Goal: Task Accomplishment & Management: Manage account settings

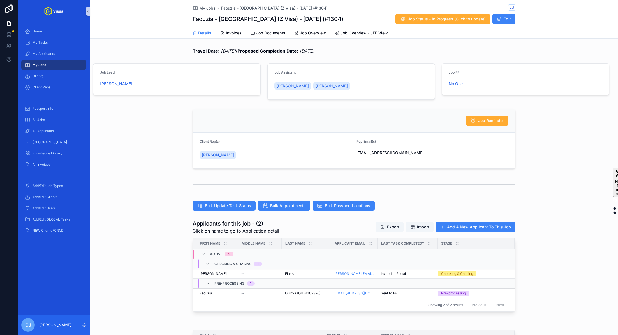
drag, startPoint x: 245, startPoint y: 50, endPoint x: 220, endPoint y: 50, distance: 24.4
click at [221, 50] on em "[DATE]" at bounding box center [228, 51] width 15 height 6
copy em "[DATE]"
drag, startPoint x: 334, startPoint y: 51, endPoint x: 310, endPoint y: 51, distance: 24.4
click at [310, 51] on em "[DATE]" at bounding box center [306, 51] width 15 height 6
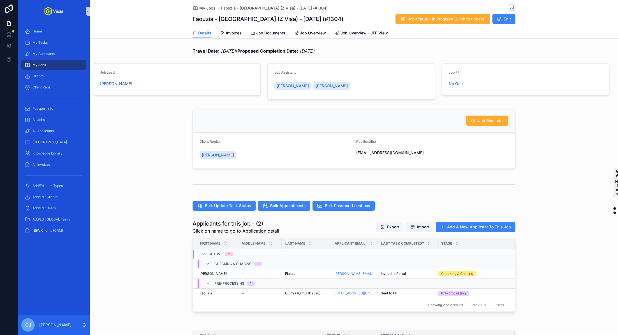
copy em "[DATE]"
click at [236, 33] on span "Invoices" at bounding box center [234, 33] width 16 height 6
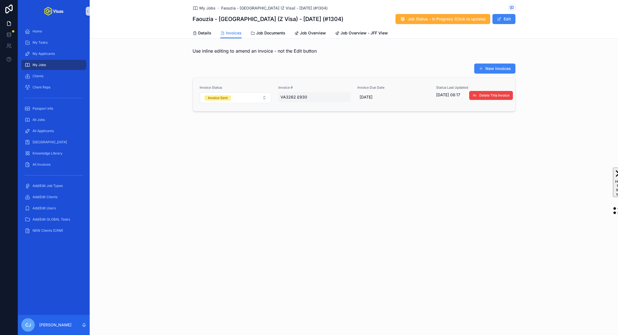
click at [310, 96] on span "VA3262 £930" at bounding box center [314, 97] width 68 height 6
click at [310, 96] on div "**********" at bounding box center [316, 104] width 81 height 21
click at [311, 103] on input "**********" at bounding box center [308, 105] width 53 height 8
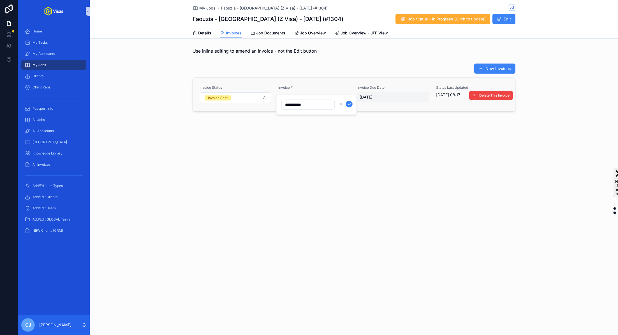
click at [386, 97] on span "28/08/2025" at bounding box center [393, 97] width 68 height 6
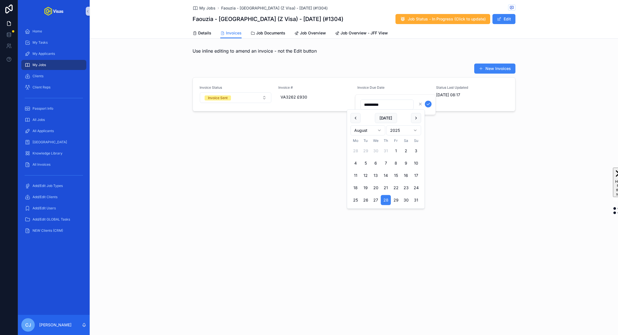
click at [387, 103] on input "**********" at bounding box center [387, 105] width 53 height 8
click at [213, 32] on div "Details Invoices Job Documents Job Overview Job Overview - JFF View" at bounding box center [353, 33] width 323 height 11
click at [201, 34] on span "Details" at bounding box center [204, 33] width 13 height 6
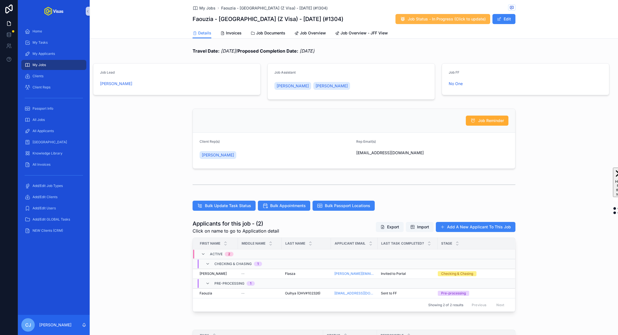
click at [452, 19] on span "Job Status - In Progress (Click to update)" at bounding box center [447, 19] width 78 height 6
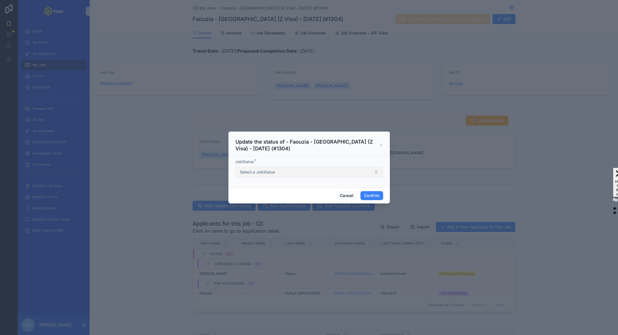
click at [339, 171] on button "Select a JobStatus" at bounding box center [309, 172] width 148 height 11
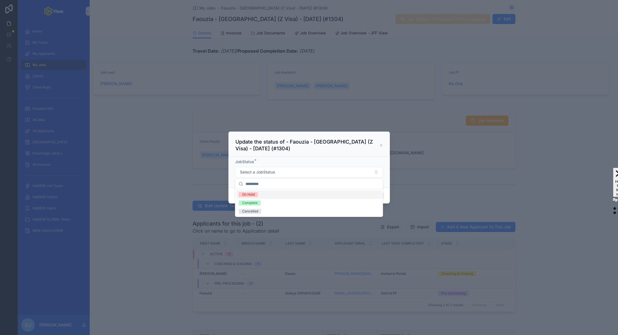
click at [376, 115] on div at bounding box center [309, 167] width 618 height 335
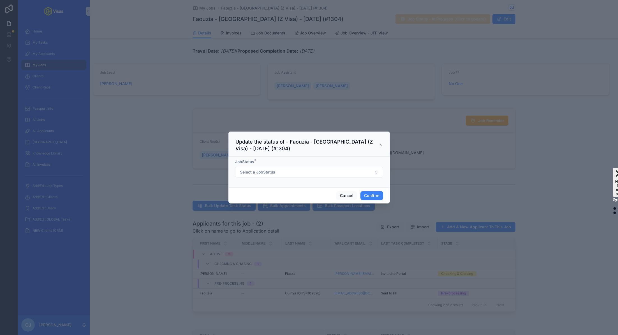
click at [398, 117] on div at bounding box center [309, 167] width 618 height 335
click at [352, 173] on button "Select a JobStatus" at bounding box center [309, 172] width 148 height 11
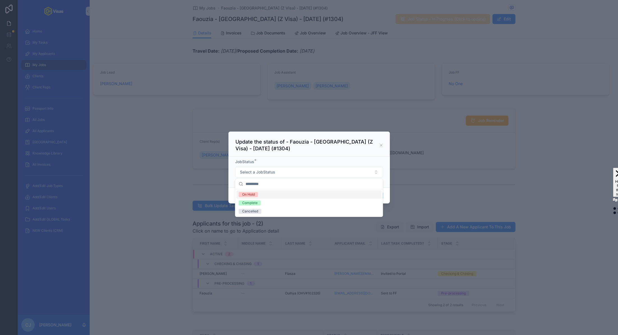
click at [359, 112] on div at bounding box center [309, 167] width 618 height 335
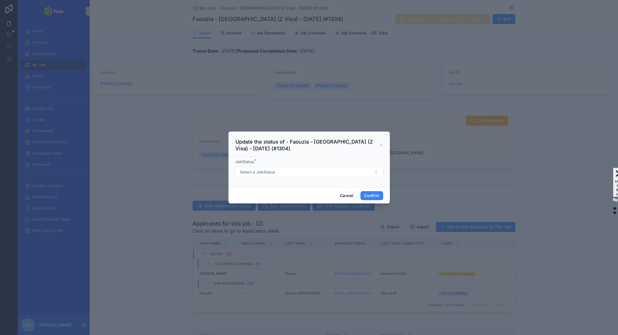
click at [394, 113] on div at bounding box center [309, 167] width 618 height 335
click at [351, 193] on button "Cancel" at bounding box center [346, 195] width 21 height 9
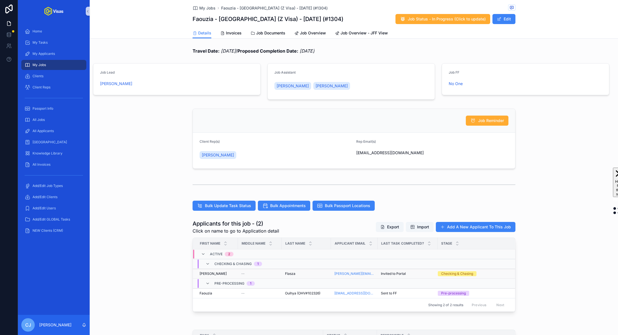
click at [298, 275] on div "Flasza Flasza" at bounding box center [306, 274] width 43 height 4
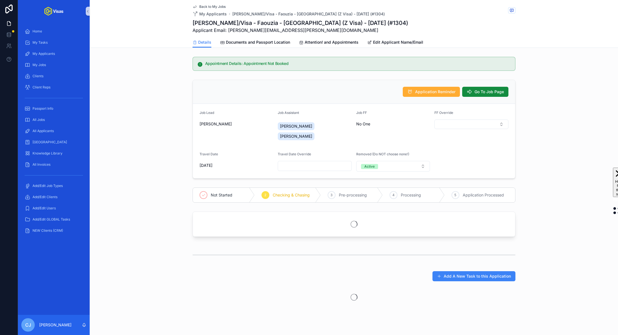
click at [393, 46] on link "Edit Applicant Name/Email" at bounding box center [395, 42] width 56 height 11
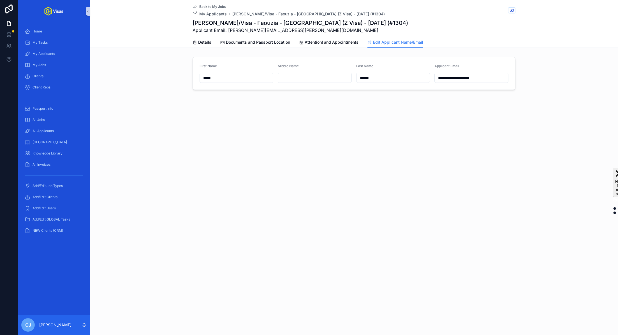
click at [258, 80] on input "*****" at bounding box center [236, 78] width 73 height 8
click at [369, 78] on input "******" at bounding box center [392, 78] width 73 height 8
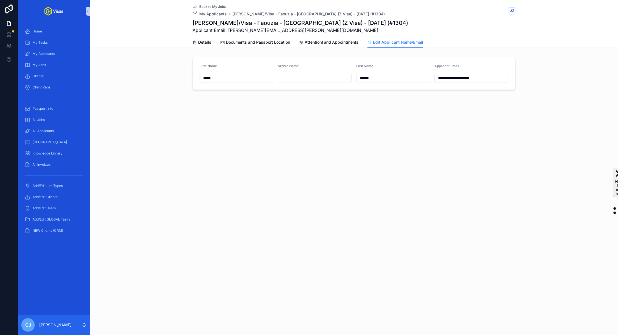
click at [369, 78] on input "******" at bounding box center [392, 78] width 73 height 8
click at [491, 79] on input "**********" at bounding box center [471, 78] width 73 height 8
click at [194, 41] on icon "scrollable content" at bounding box center [194, 42] width 4 height 4
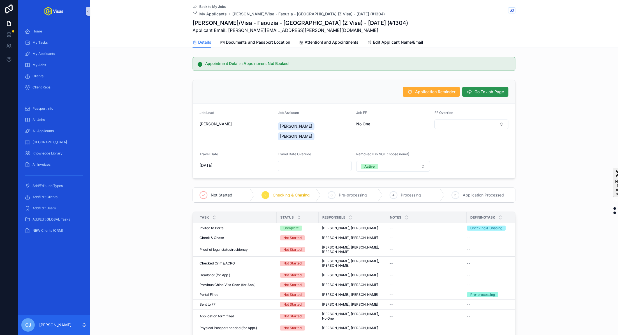
click at [480, 92] on span "Go To Job Page" at bounding box center [488, 92] width 29 height 6
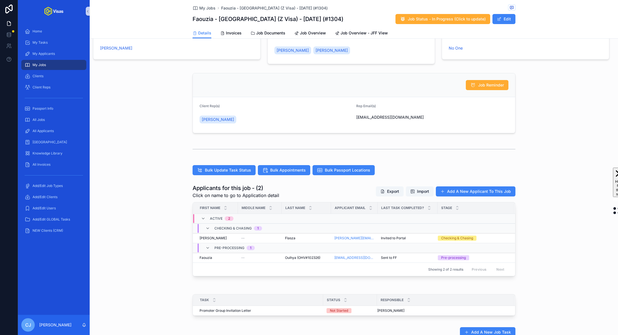
scroll to position [40, 0]
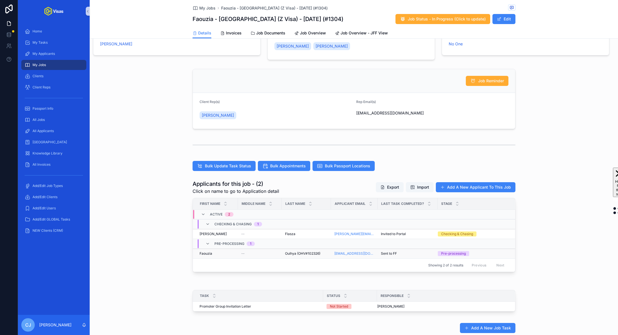
click at [306, 252] on span "Ouihya (OHV#102326)" at bounding box center [302, 254] width 35 height 4
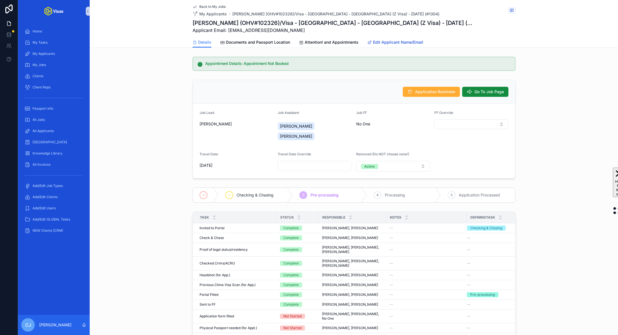
click at [397, 41] on span "Edit Applicant Name/Email" at bounding box center [398, 43] width 50 height 6
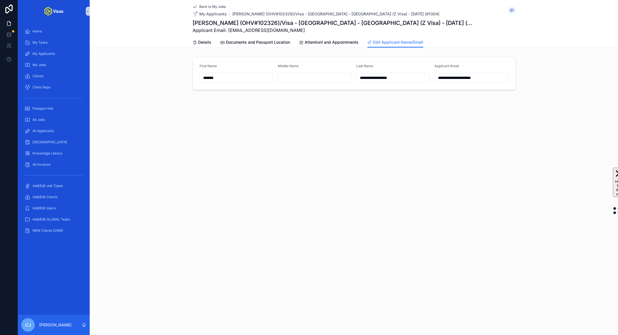
click at [236, 79] on input "*******" at bounding box center [236, 78] width 73 height 8
click at [397, 76] on input "**********" at bounding box center [392, 78] width 73 height 8
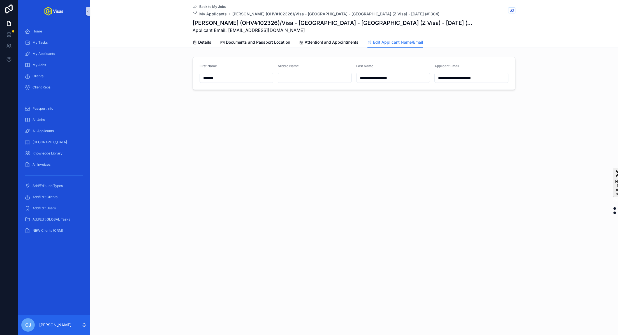
click at [397, 76] on input "**********" at bounding box center [392, 78] width 73 height 8
click at [459, 76] on input "**********" at bounding box center [471, 78] width 73 height 8
click at [331, 152] on div "**********" at bounding box center [354, 167] width 528 height 335
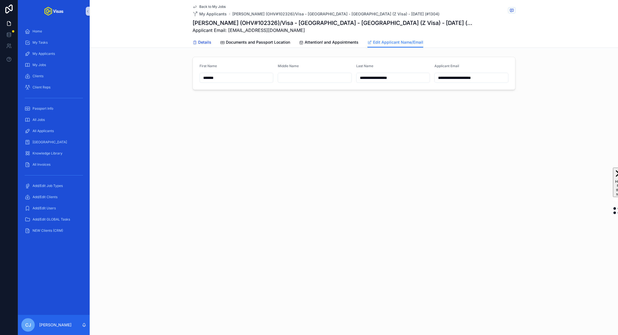
click at [200, 40] on span "Details" at bounding box center [204, 43] width 13 height 6
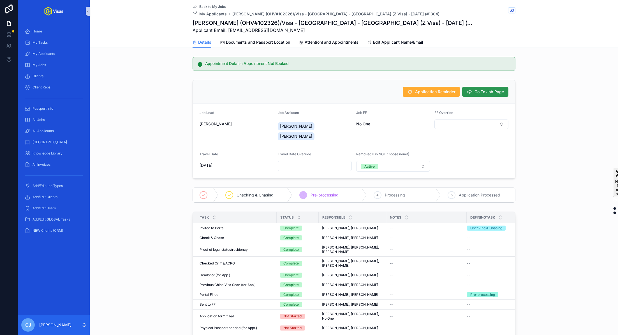
click at [482, 92] on span "Go To Job Page" at bounding box center [488, 92] width 29 height 6
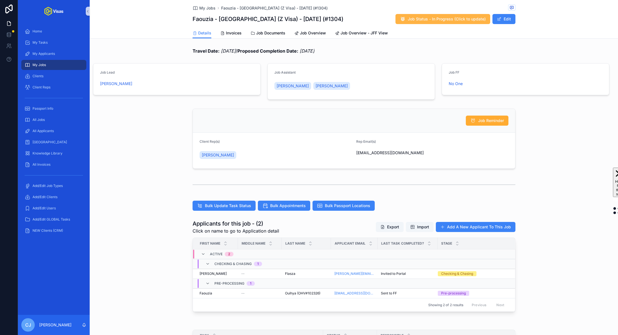
click at [480, 19] on span "Job Status - In Progress (Click to update)" at bounding box center [447, 19] width 78 height 6
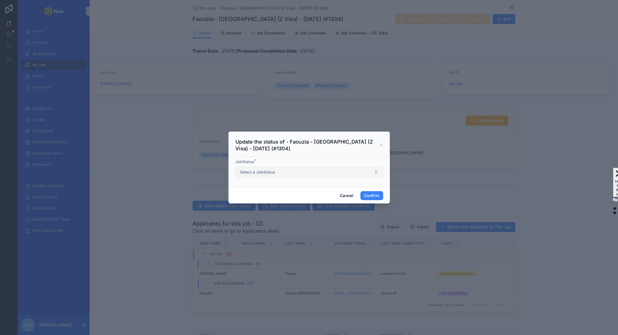
click at [301, 171] on button "Select a JobStatus" at bounding box center [309, 172] width 148 height 11
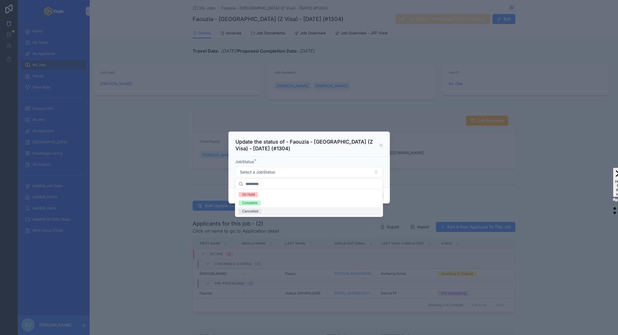
click at [258, 212] on span "Cancelled" at bounding box center [250, 211] width 23 height 5
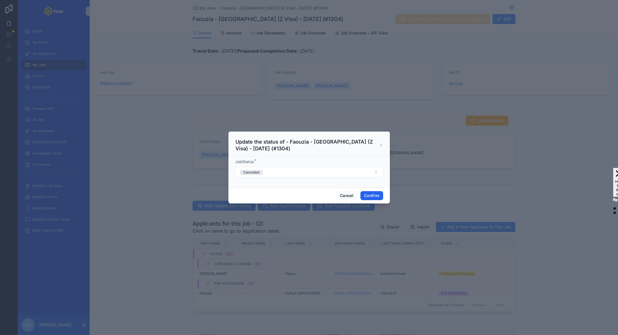
click at [368, 195] on button "Confirm" at bounding box center [371, 195] width 22 height 9
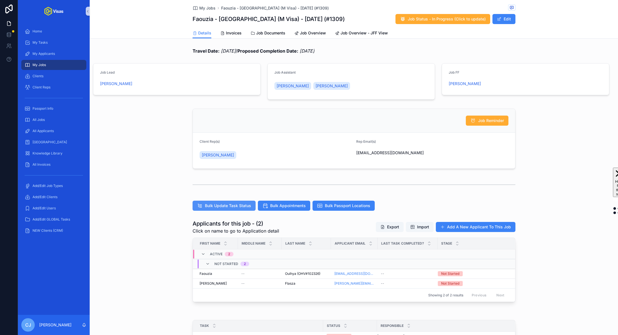
click at [227, 203] on span "Bulk Update Task Status" at bounding box center [228, 206] width 46 height 6
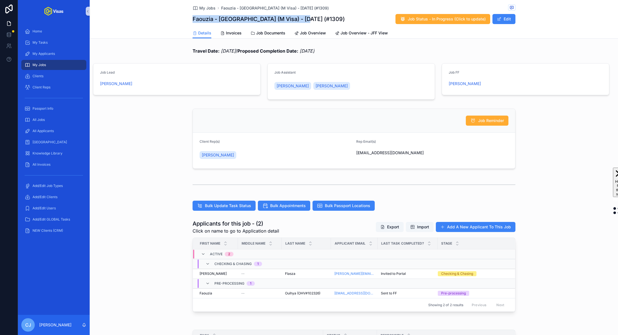
drag, startPoint x: 305, startPoint y: 18, endPoint x: 194, endPoint y: 18, distance: 111.5
click at [194, 18] on div "Faouzia - [GEOGRAPHIC_DATA] (M Visa) - [DATE] (#1309) Job Status - In Progress …" at bounding box center [353, 19] width 323 height 11
copy h1 "Faouzia - [GEOGRAPHIC_DATA] (M Visa) - [DATE] (#1309)"
click at [303, 272] on div "Flasza Flasza" at bounding box center [306, 274] width 43 height 4
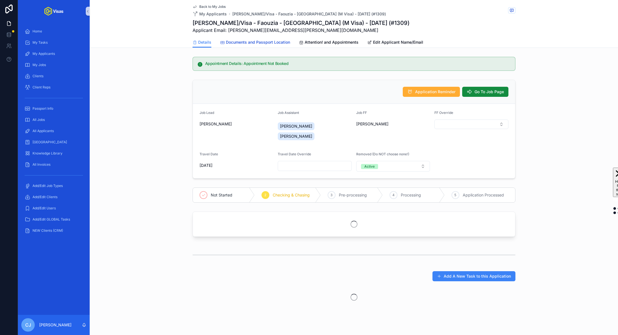
click at [246, 44] on span "Documents and Passport Location" at bounding box center [258, 43] width 64 height 6
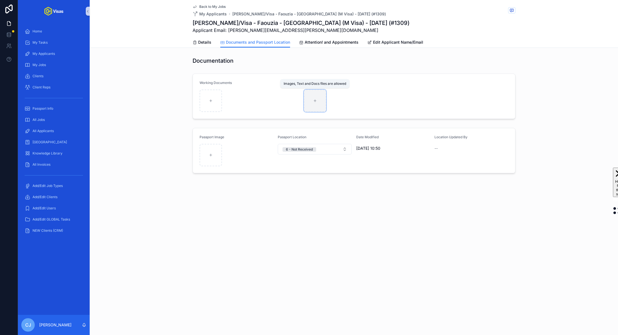
click at [316, 97] on div "scrollable content" at bounding box center [315, 101] width 22 height 22
type input "**********"
click at [206, 40] on span "Details" at bounding box center [204, 43] width 13 height 6
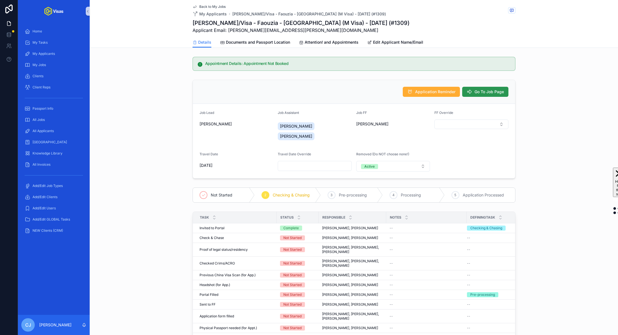
click at [482, 93] on span "Go To Job Page" at bounding box center [488, 92] width 29 height 6
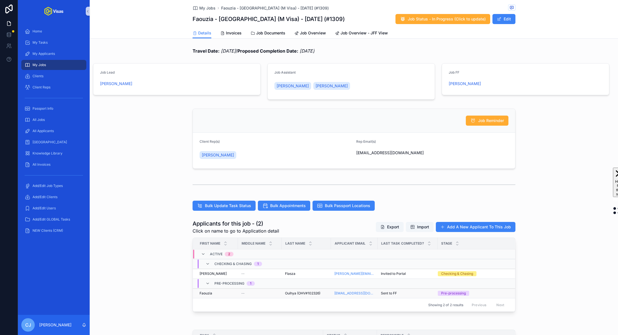
click at [287, 293] on span "Ouihya (OHV#102326)" at bounding box center [302, 293] width 35 height 4
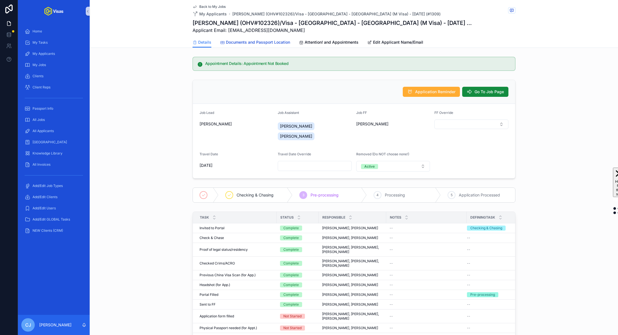
click at [246, 41] on span "Documents and Passport Location" at bounding box center [258, 43] width 64 height 6
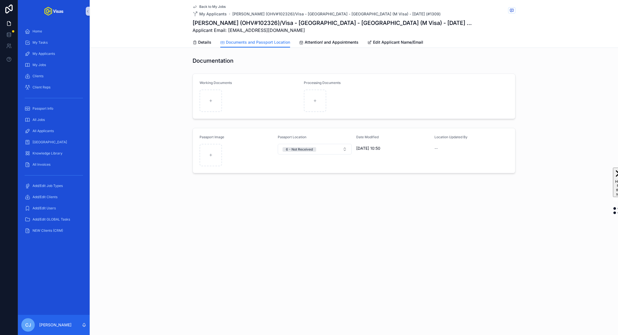
click at [303, 96] on form "Working Documents Processing Documents" at bounding box center [354, 96] width 322 height 45
click at [311, 101] on div "scrollable content" at bounding box center [315, 101] width 22 height 22
type input "**********"
click at [199, 40] on span "Details" at bounding box center [204, 43] width 13 height 6
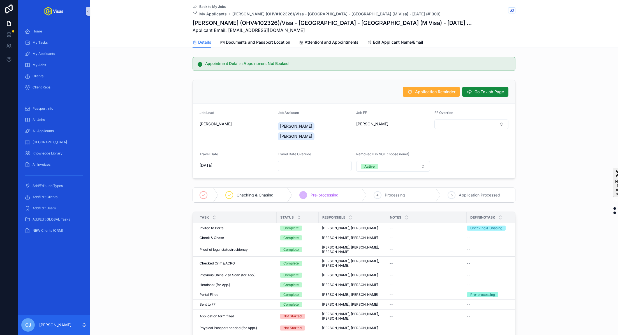
click at [491, 82] on div "Application Reminder Go To Job Page" at bounding box center [354, 92] width 322 height 24
click at [482, 94] on span "Go To Job Page" at bounding box center [488, 92] width 29 height 6
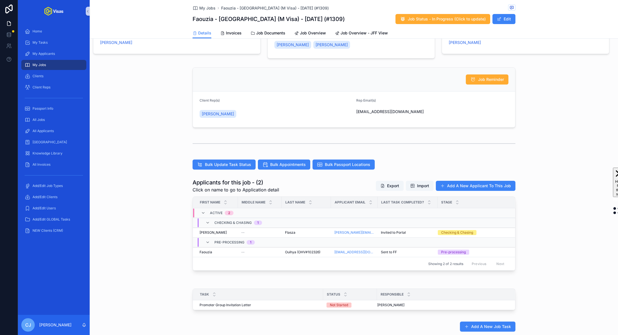
scroll to position [65, 0]
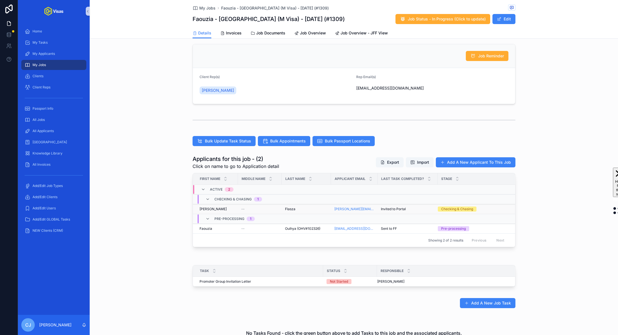
click at [287, 205] on td "Flasza Flasza" at bounding box center [306, 210] width 49 height 10
click at [290, 205] on td "Flasza Flasza" at bounding box center [306, 210] width 49 height 10
click at [290, 207] on span "Flasza" at bounding box center [290, 209] width 10 height 4
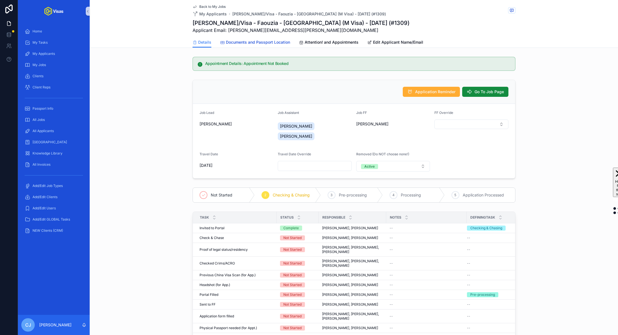
click at [251, 43] on span "Documents and Passport Location" at bounding box center [258, 43] width 64 height 6
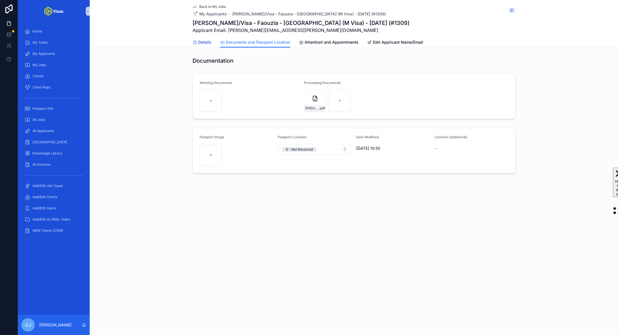
click at [199, 44] on span "Details" at bounding box center [204, 43] width 13 height 6
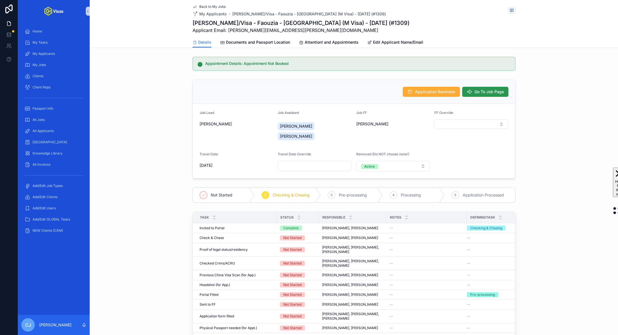
click at [494, 92] on span "Go To Job Page" at bounding box center [488, 92] width 29 height 6
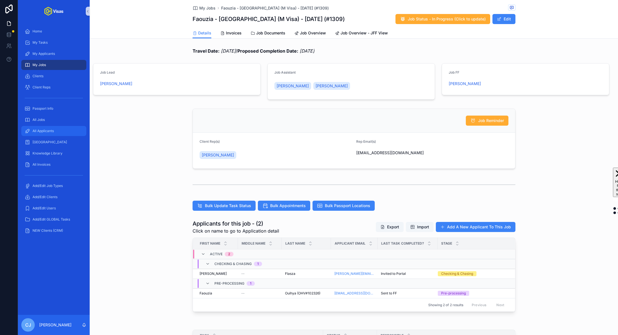
click at [50, 131] on span "All Applicants" at bounding box center [42, 131] width 21 height 4
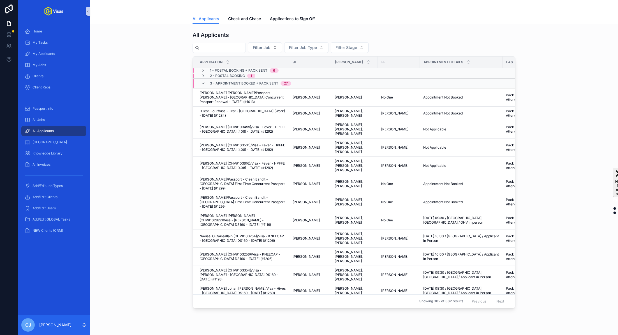
click at [213, 47] on input "scrollable content" at bounding box center [222, 48] width 46 height 8
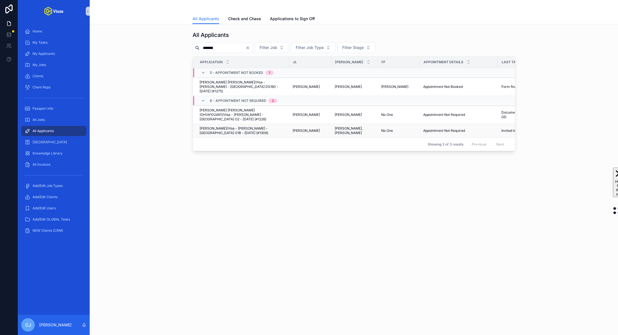
type input "*******"
click at [219, 126] on span "[PERSON_NAME]/Visa - [PERSON_NAME] - [GEOGRAPHIC_DATA] O1B - [DATE] (#1306)" at bounding box center [242, 130] width 86 height 9
click at [259, 83] on span "[PERSON_NAME] [PERSON_NAME]/Visa - [PERSON_NAME] - [GEOGRAPHIC_DATA] DS160 - [D…" at bounding box center [242, 86] width 86 height 13
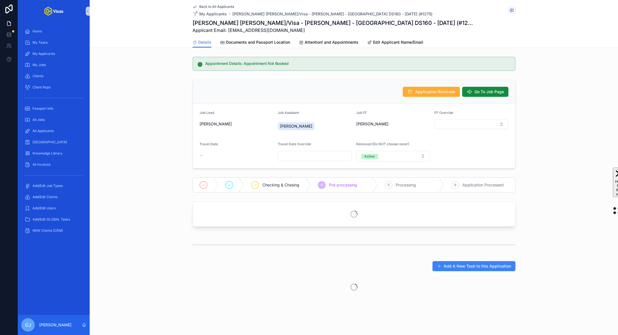
click at [255, 22] on h1 "[PERSON_NAME] [PERSON_NAME]/Visa - [PERSON_NAME] - [GEOGRAPHIC_DATA] DS160 - [D…" at bounding box center [332, 23] width 281 height 8
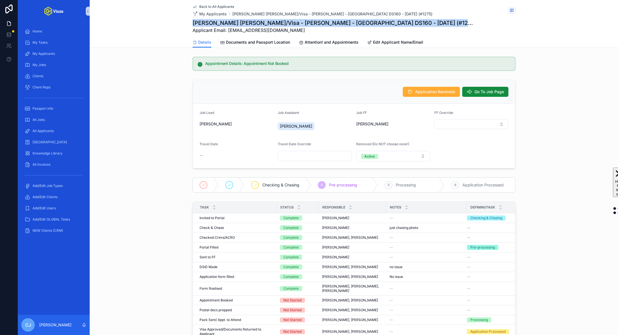
copy h1 "[PERSON_NAME] [PERSON_NAME]/Visa - [PERSON_NAME] - [GEOGRAPHIC_DATA] DS160 - [D…"
click at [45, 129] on span "All Applicants" at bounding box center [42, 131] width 21 height 4
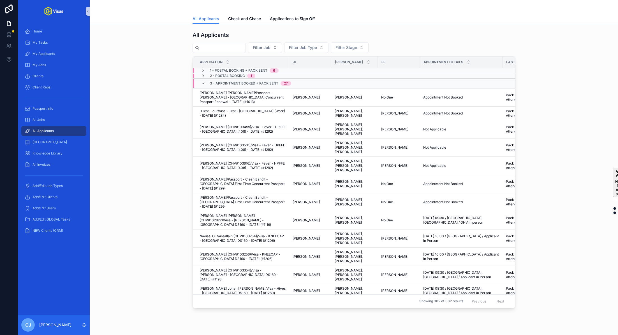
click at [208, 48] on input "scrollable content" at bounding box center [222, 48] width 46 height 8
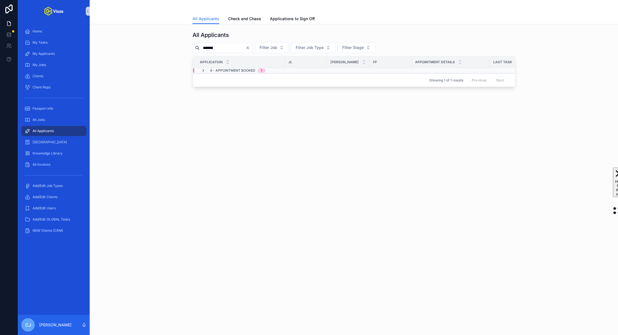
type input "*******"
click at [202, 70] on icon "scrollable content" at bounding box center [203, 70] width 4 height 4
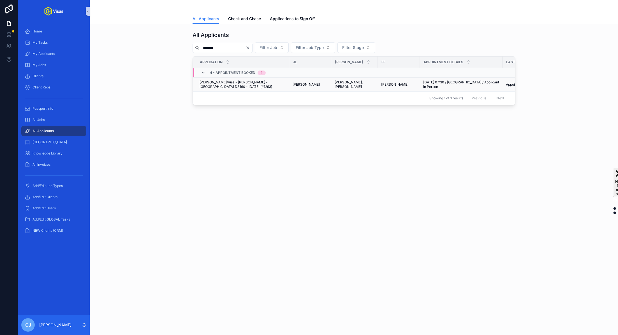
click at [234, 83] on span "[PERSON_NAME]/Visa - [PERSON_NAME] - [GEOGRAPHIC_DATA] DS160 - [DATE] (#1293)" at bounding box center [242, 84] width 86 height 9
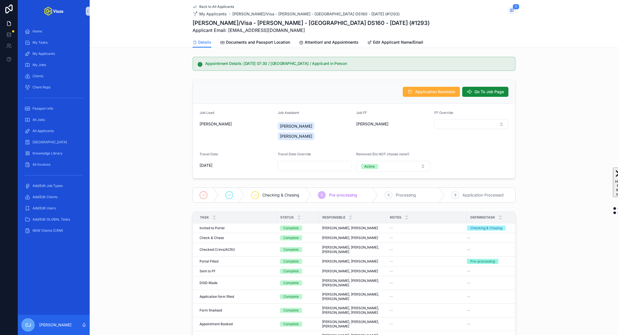
click at [303, 20] on h1 "[PERSON_NAME]/Visa - [PERSON_NAME] - [GEOGRAPHIC_DATA] DS160 - [DATE] (#1293)" at bounding box center [310, 23] width 237 height 8
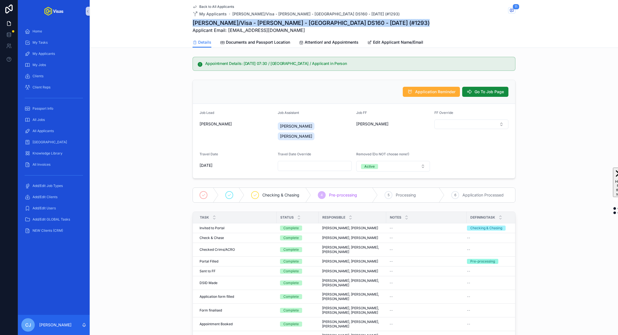
copy h1 "[PERSON_NAME]/Visa - [PERSON_NAME] - [GEOGRAPHIC_DATA] DS160 - [DATE] (#1293)"
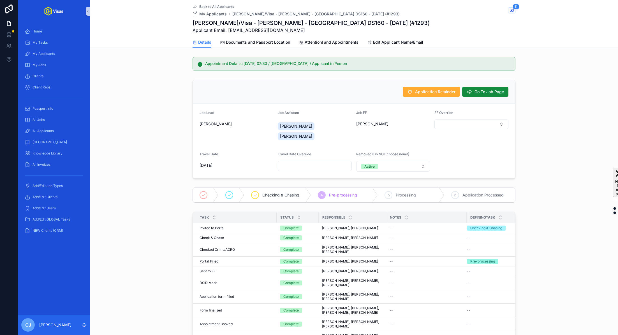
click at [340, 86] on div "Application Reminder Go To Job Page" at bounding box center [354, 92] width 322 height 24
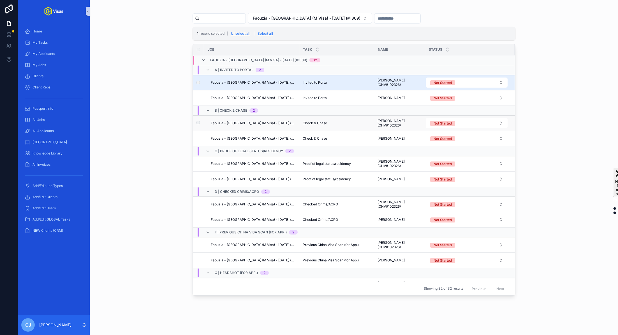
click at [196, 123] on label "scrollable content" at bounding box center [194, 123] width 3 height 4
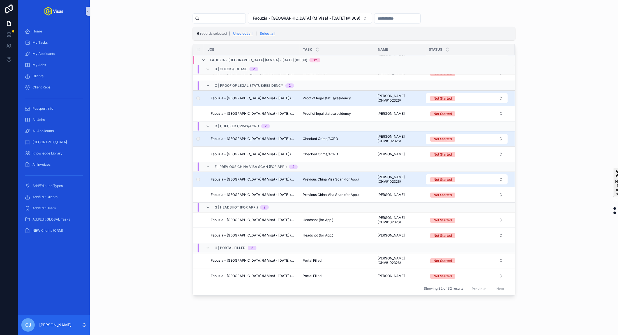
scroll to position [115, 0]
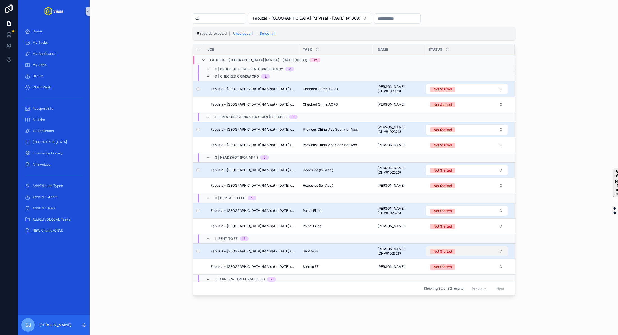
click at [455, 250] on button "Not Started" at bounding box center [467, 252] width 82 height 10
click at [500, 308] on button "Use setting" at bounding box center [500, 307] width 9 height 4
click at [460, 299] on div "Complete" at bounding box center [464, 296] width 84 height 8
click at [244, 34] on button "Unselect all" at bounding box center [243, 33] width 24 height 9
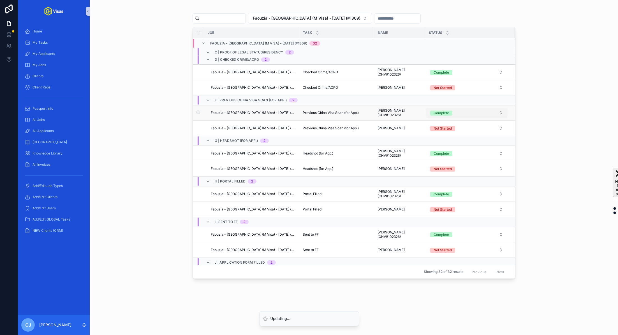
scroll to position [0, 0]
